Goal: Use online tool/utility: Utilize a website feature to perform a specific function

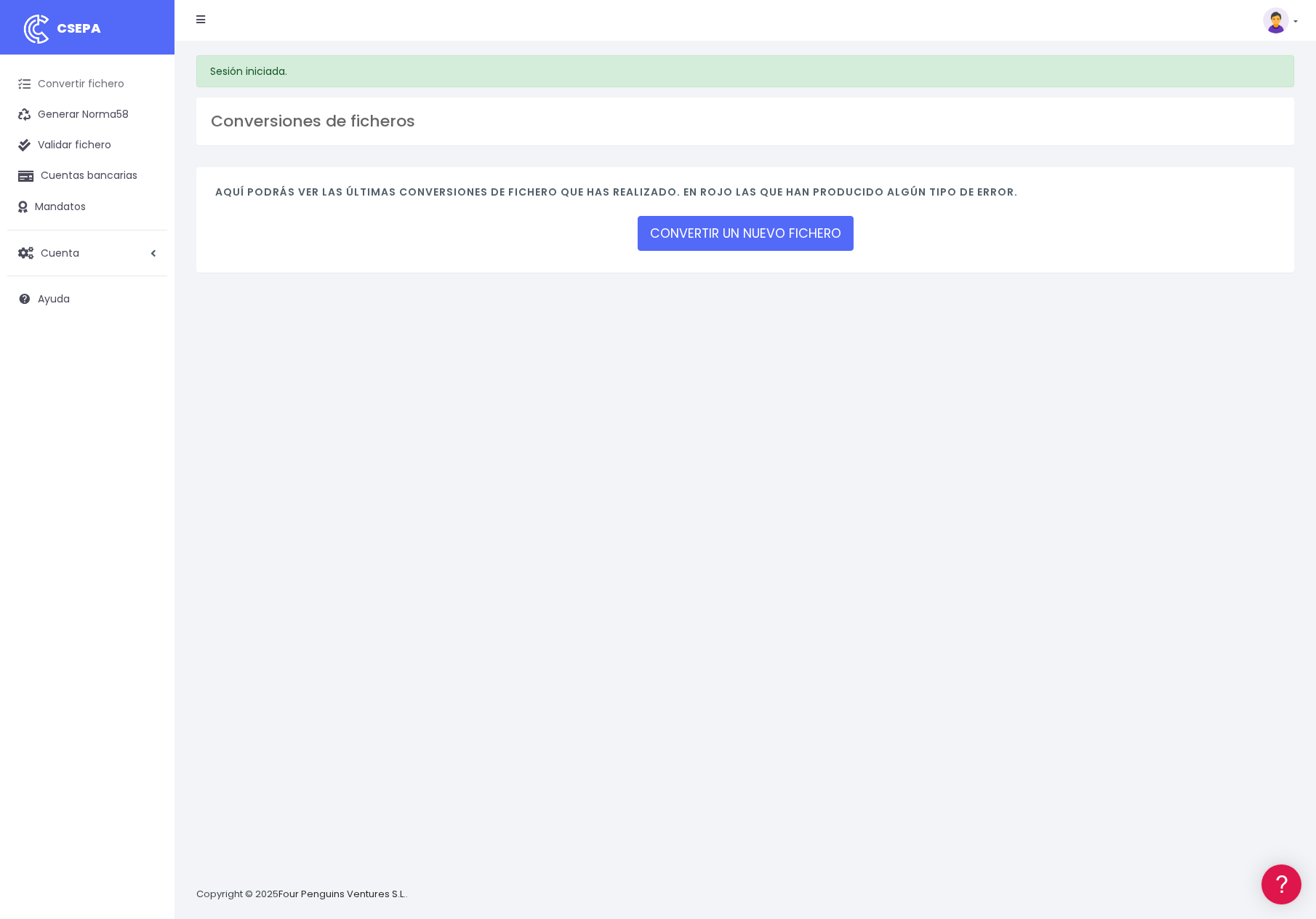
click at [104, 79] on link "Convertir fichero" at bounding box center [87, 85] width 160 height 31
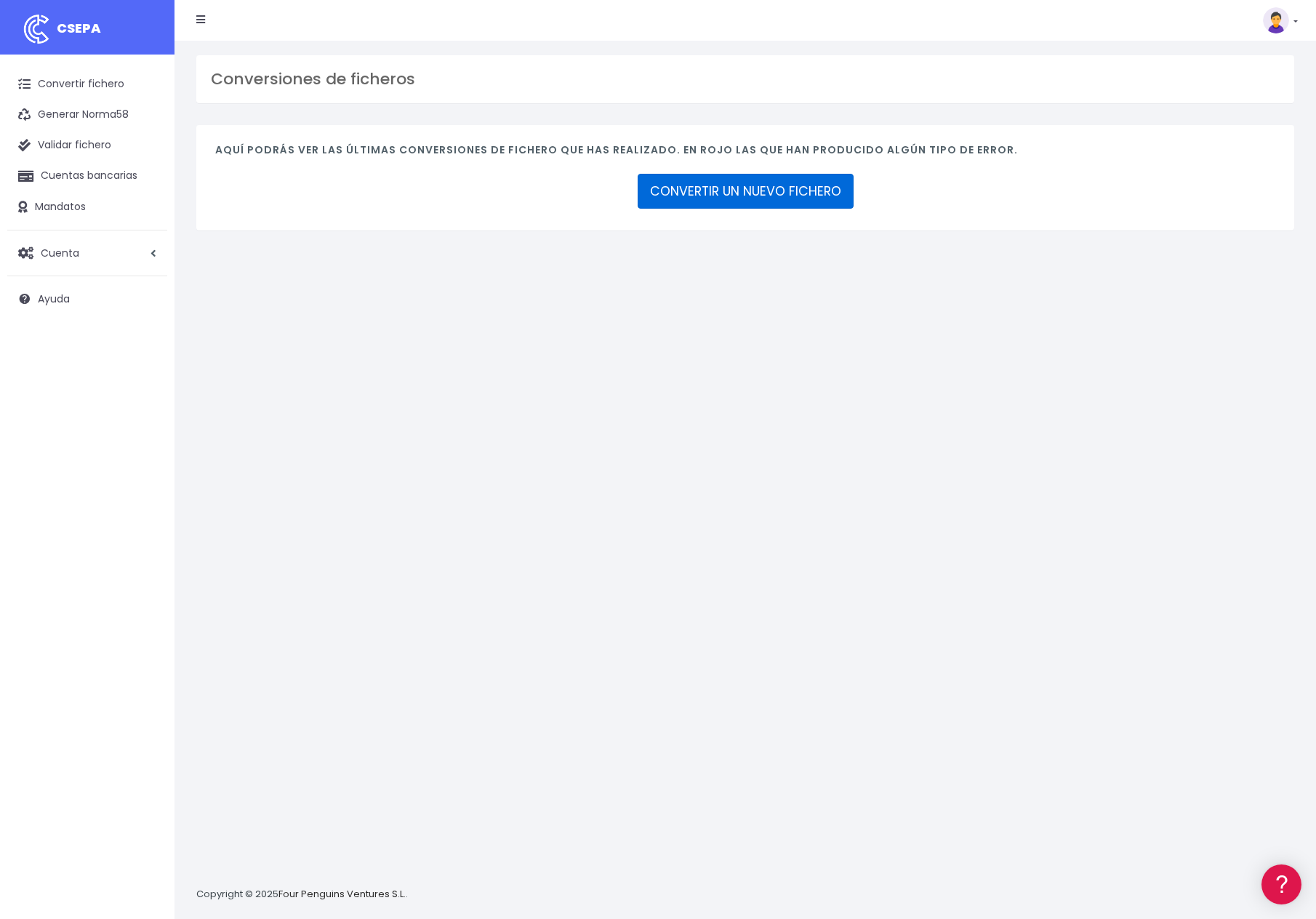
click at [783, 185] on link "CONVERTIR UN NUEVO FICHERO" at bounding box center [745, 191] width 216 height 35
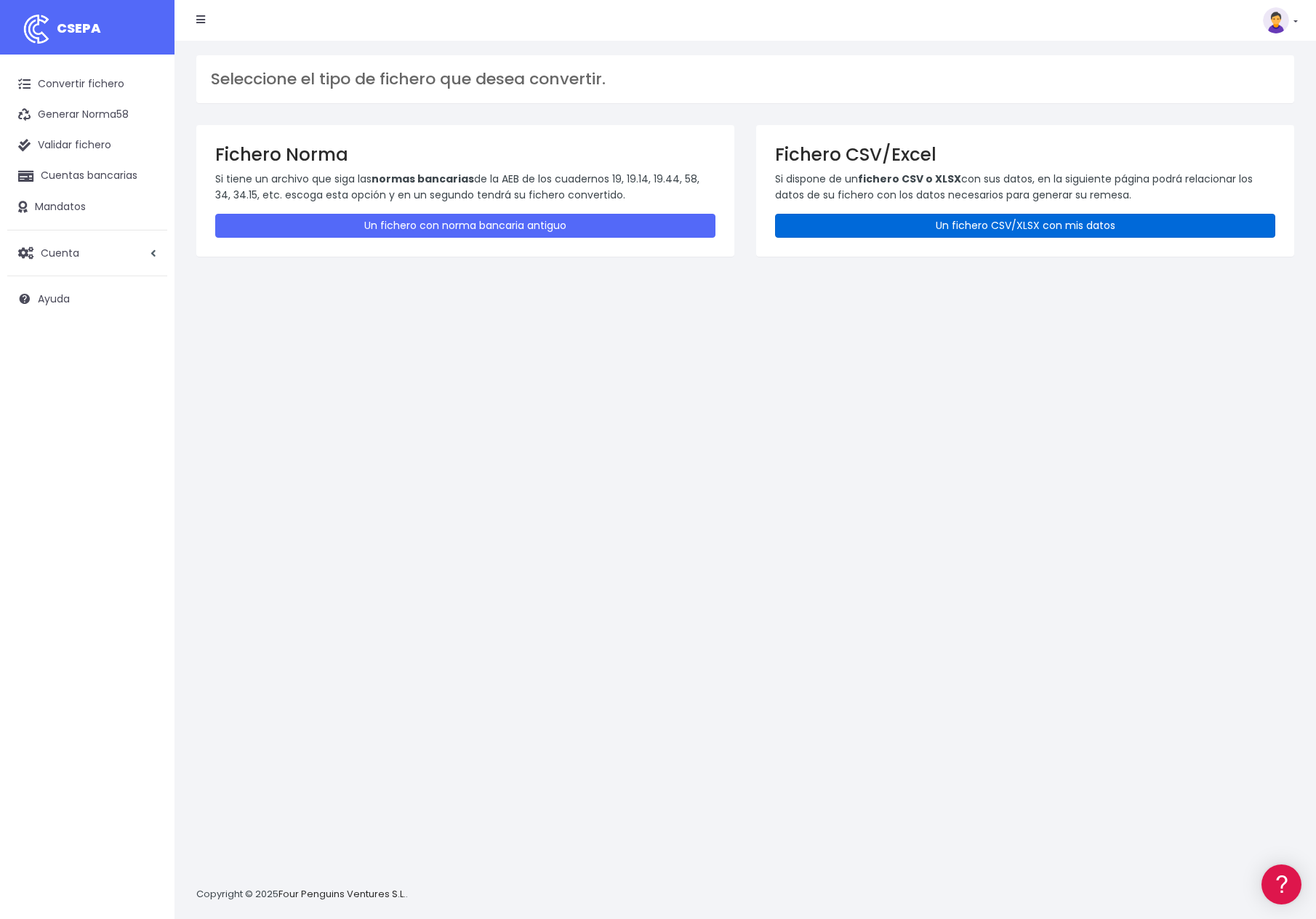
click at [977, 227] on link "Un fichero CSV/XLSX con mis datos" at bounding box center [1026, 226] width 501 height 24
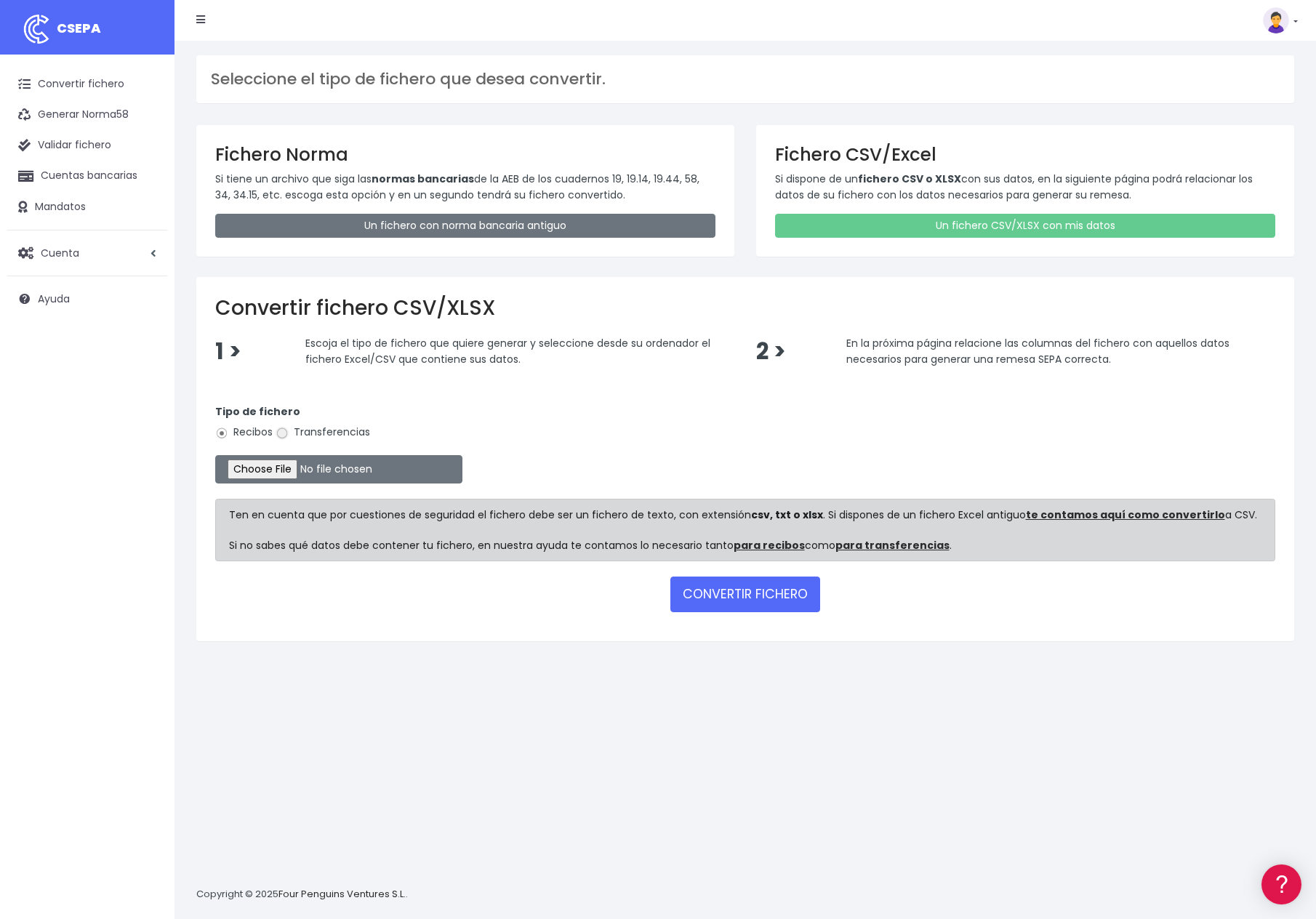
click at [284, 429] on input "Transferencias" at bounding box center [282, 433] width 13 height 13
radio input "true"
click at [269, 464] on input "file" at bounding box center [339, 469] width 248 height 28
type input "C:\fakepath\2025-07 RESUMEN PAGOS SECURITY madrid incidencias 25-08-2025 csv.csv"
click at [775, 591] on button "CONVERTIR FICHERO" at bounding box center [745, 593] width 150 height 35
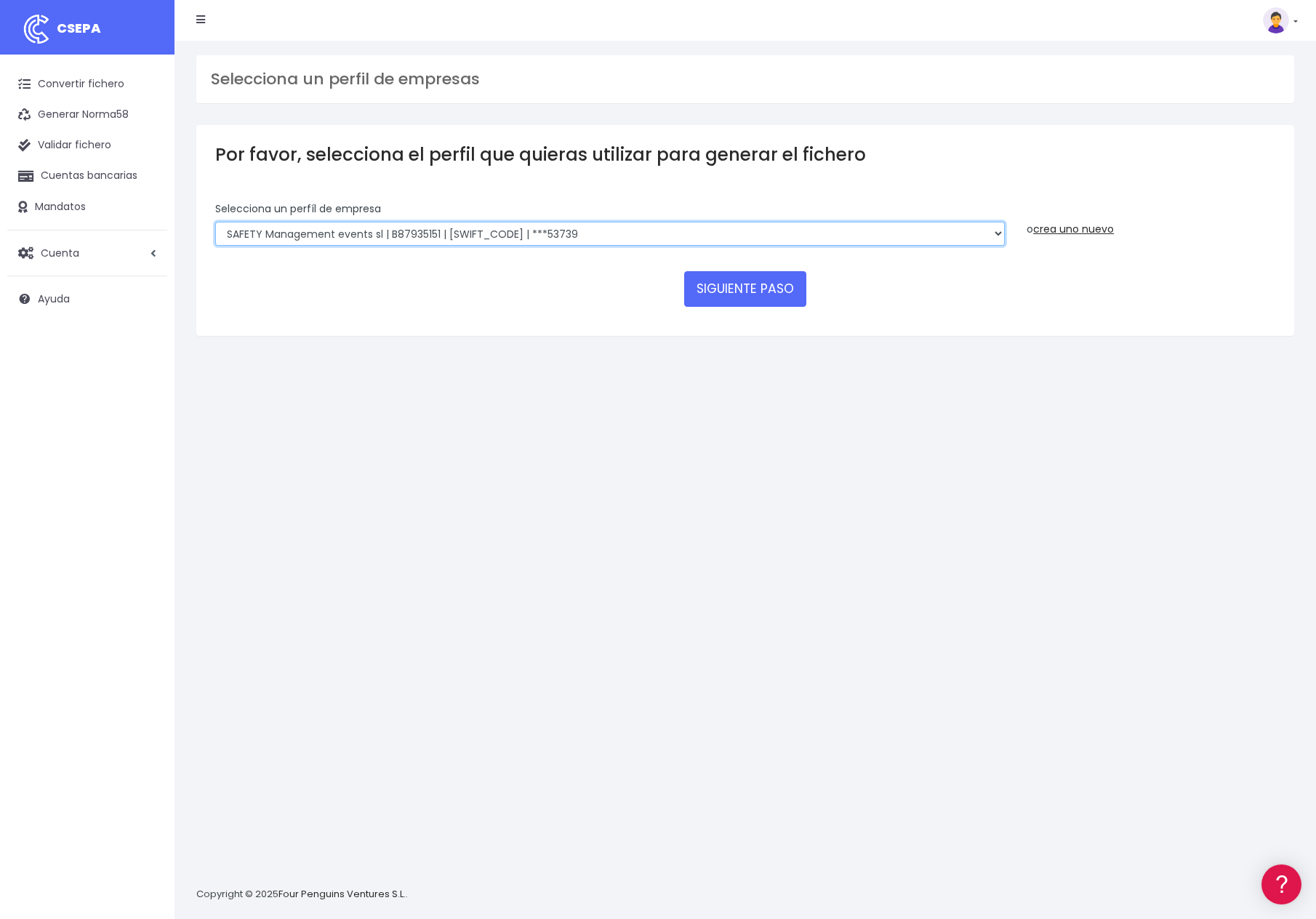
select select "2300"
click option "group security management efecctive sl | B44519668 | [SWIFT_CODE] | ***53003" at bounding box center [0, 0] width 0 height 0
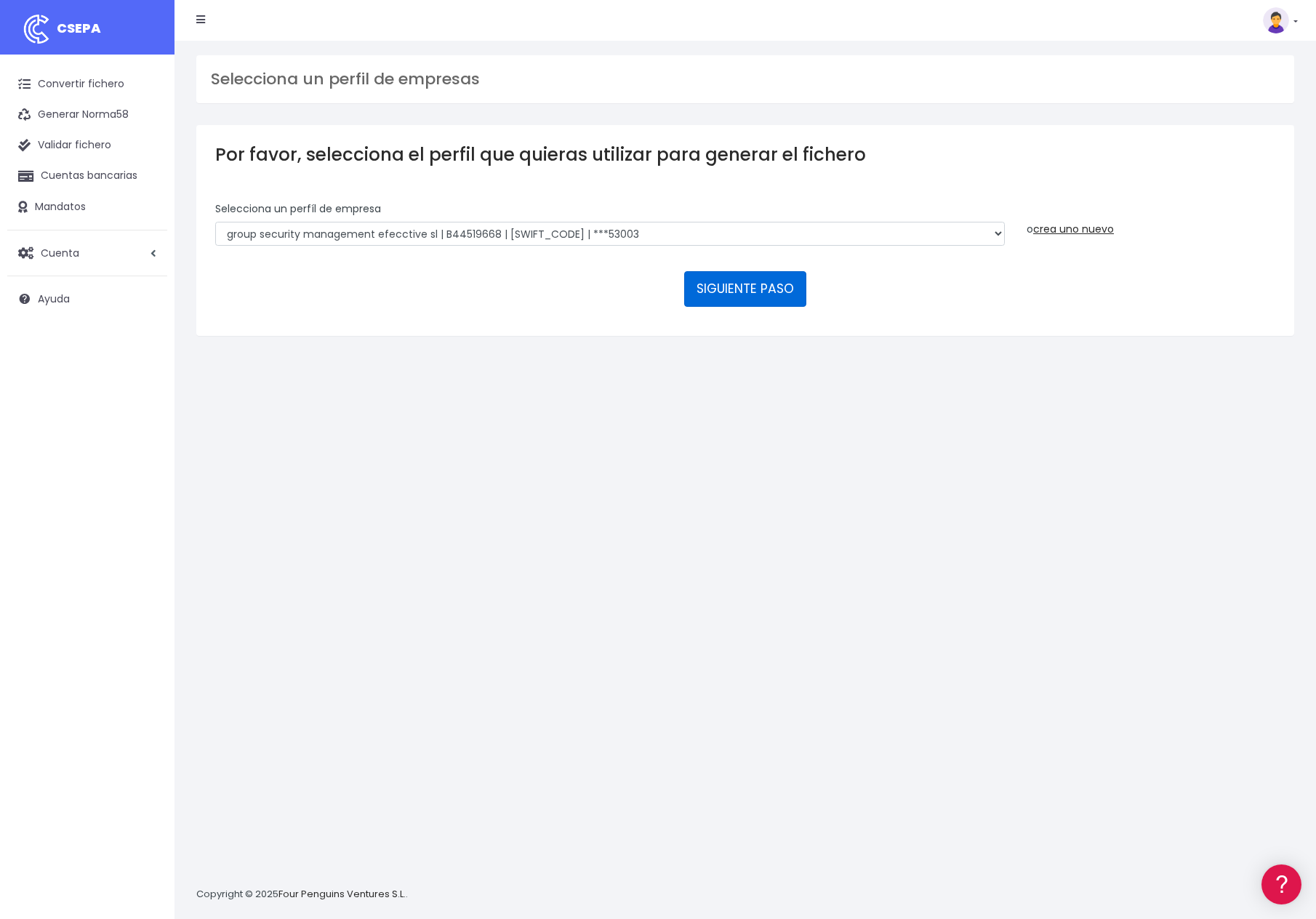
click at [740, 271] on button "SIGUIENTE PASO" at bounding box center [745, 288] width 122 height 35
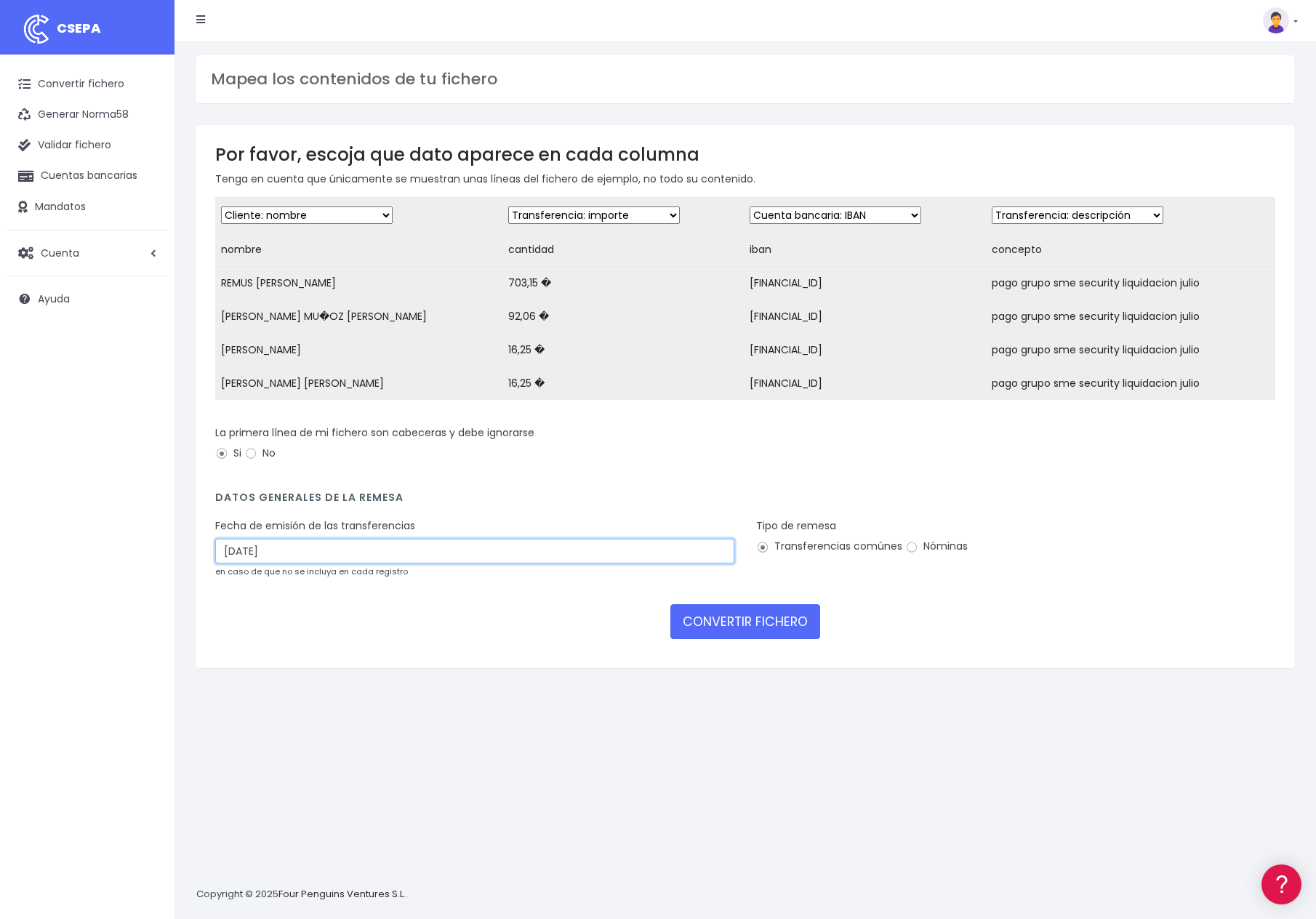
click at [327, 554] on input "27/08/2025" at bounding box center [474, 550] width 519 height 25
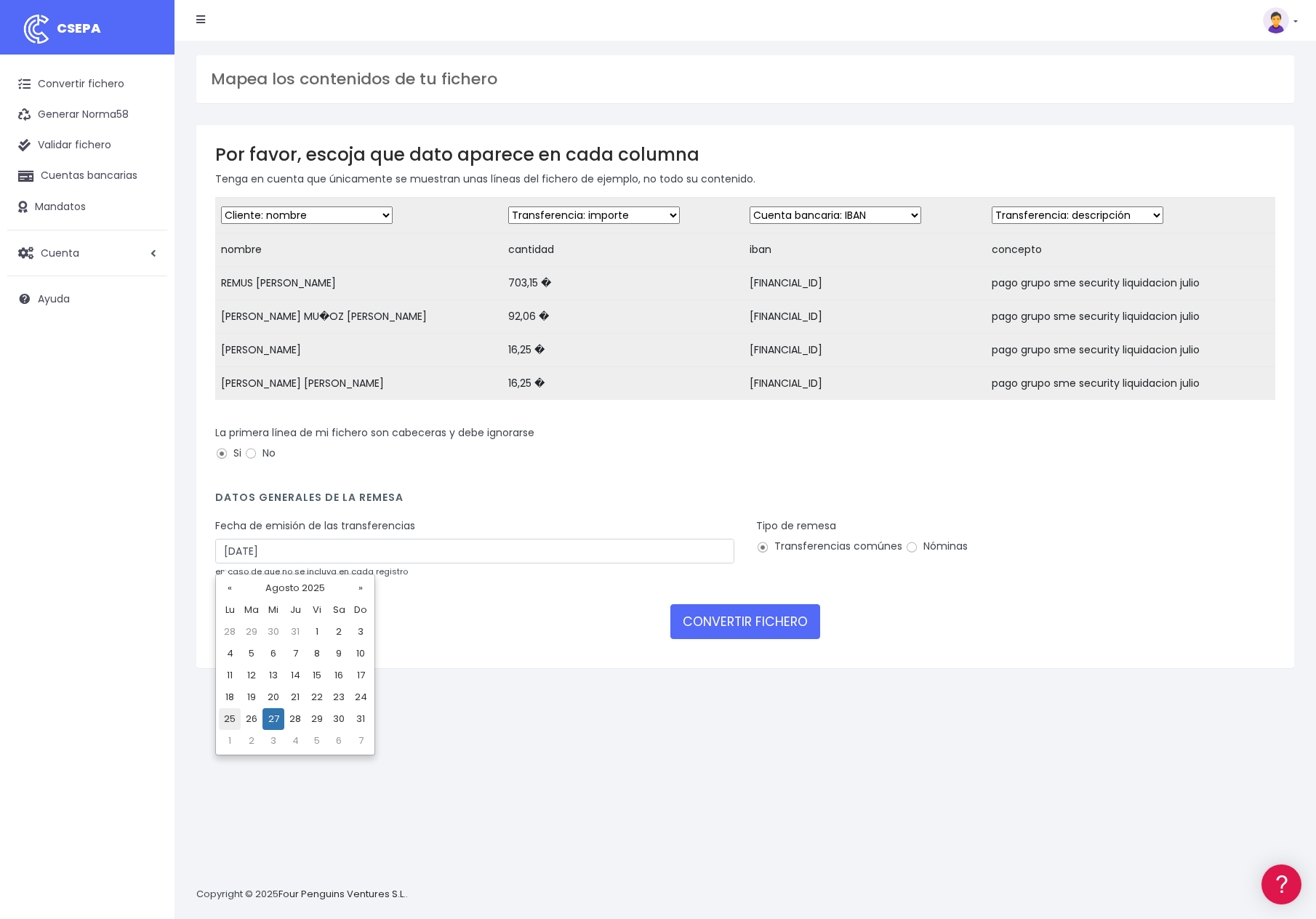
click at [231, 715] on td "25" at bounding box center [229, 719] width 22 height 22
click at [621, 735] on div "Mapea los contenidos de tu fichero Por favor, escoja que dato aparece en cada c…" at bounding box center [745, 480] width 1141 height 878
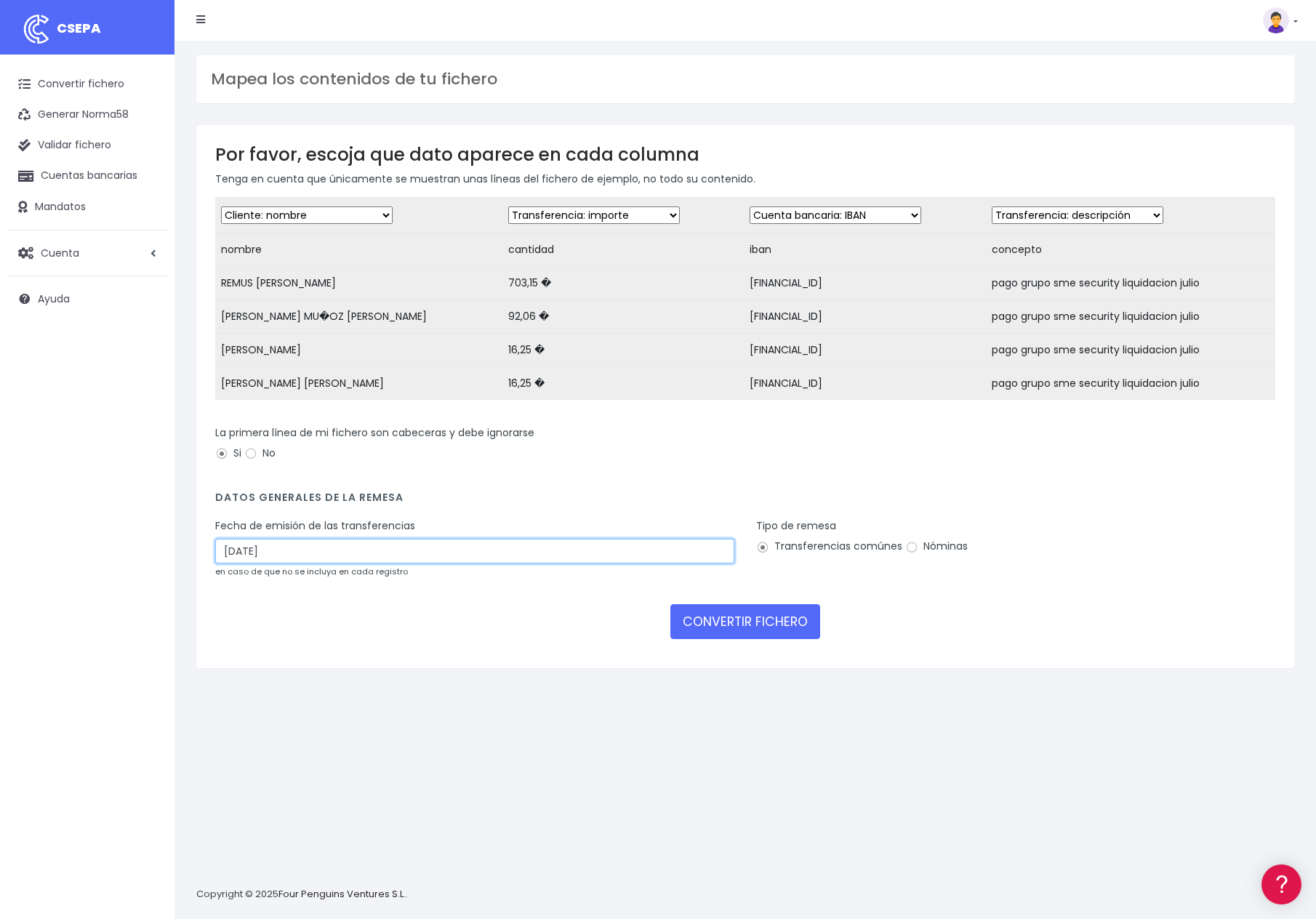
click at [622, 548] on input "25/08/2025" at bounding box center [474, 550] width 519 height 25
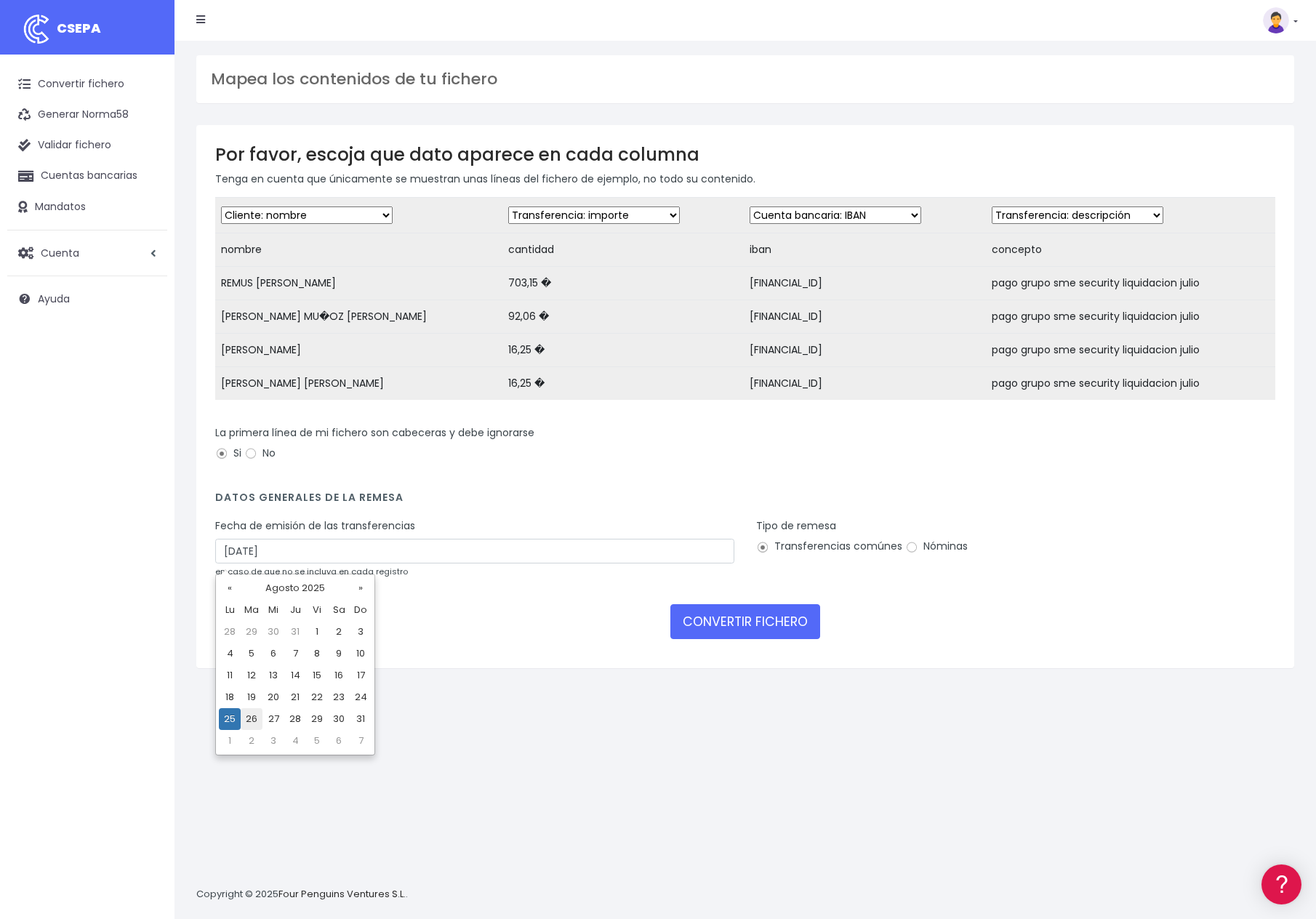
click at [249, 713] on td "26" at bounding box center [251, 719] width 22 height 22
type input "26/08/2025"
click at [538, 746] on div "Mapea los contenidos de tu fichero Por favor, escoja que dato aparece en cada c…" at bounding box center [745, 480] width 1141 height 878
click at [773, 621] on button "CONVERTIR FICHERO" at bounding box center [745, 621] width 150 height 35
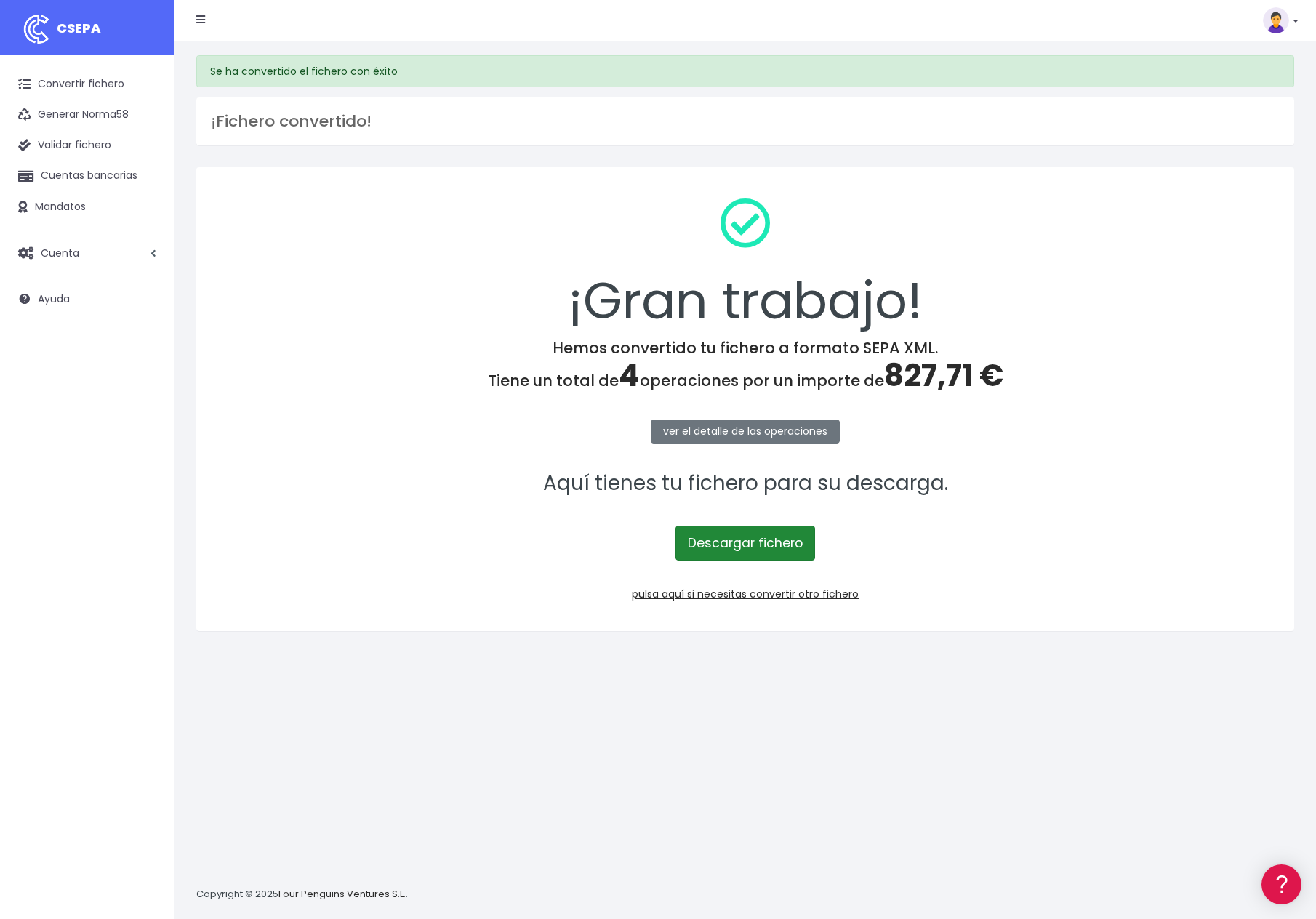
click at [768, 541] on link "Descargar fichero" at bounding box center [744, 543] width 139 height 35
click at [379, 464] on div "¡Gran trabajo! Hemos convertido tu fichero a formato SEPA XML. Tiene un total d…" at bounding box center [745, 399] width 1098 height 464
click at [531, 722] on div "Se ha convertido el fichero con éxito ¡Fichero convertido! ¡Gran trabajo! Hemos…" at bounding box center [745, 480] width 1141 height 878
